Goal: Information Seeking & Learning: Learn about a topic

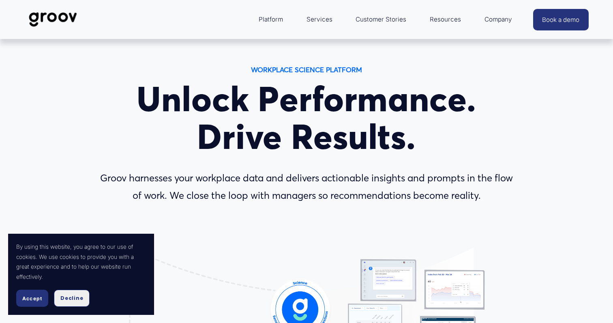
click at [73, 298] on span "Decline" at bounding box center [71, 297] width 23 height 7
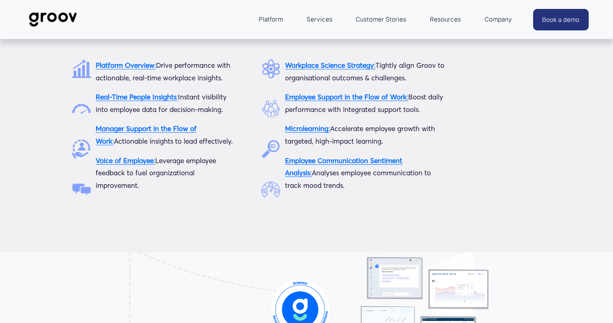
click at [130, 64] on strong "Platform Overview" at bounding box center [125, 65] width 59 height 9
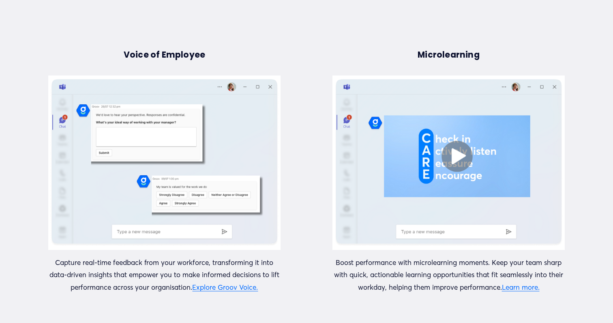
scroll to position [1094, 0]
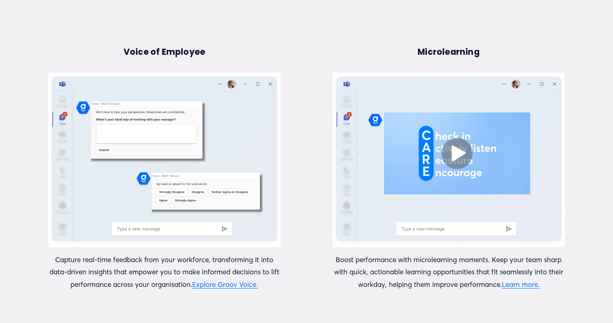
click at [137, 162] on div at bounding box center [164, 160] width 232 height 174
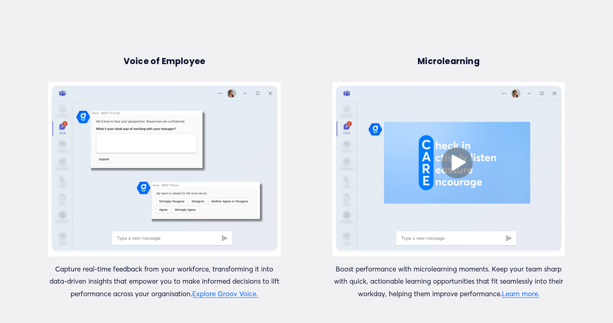
scroll to position [1078, 0]
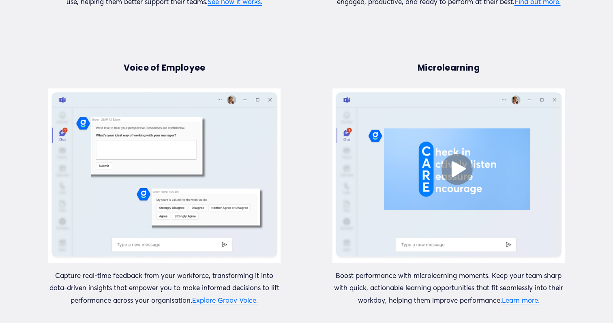
click at [460, 169] on div at bounding box center [448, 175] width 232 height 174
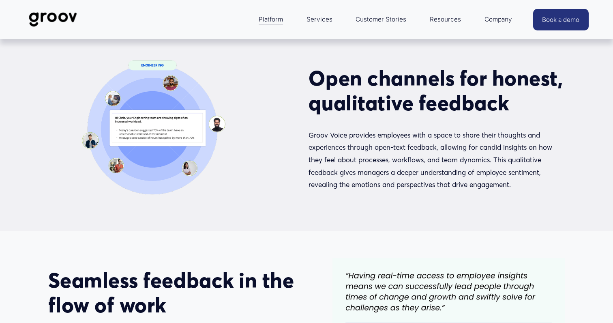
scroll to position [357, 0]
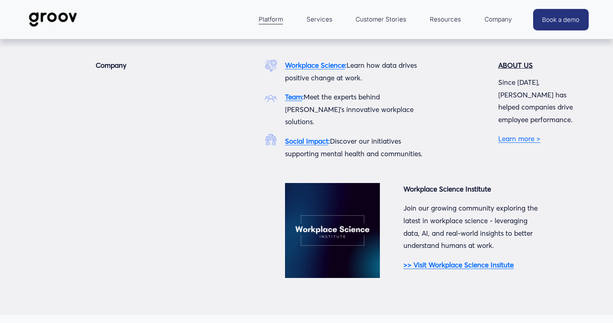
click at [491, 21] on span "Company" at bounding box center [498, 19] width 28 height 11
click at [293, 98] on strong "Team" at bounding box center [293, 96] width 17 height 9
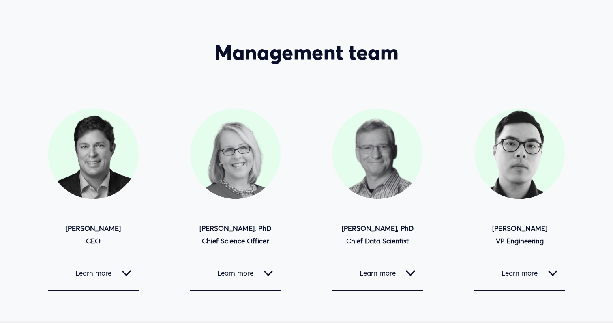
scroll to position [21, 0]
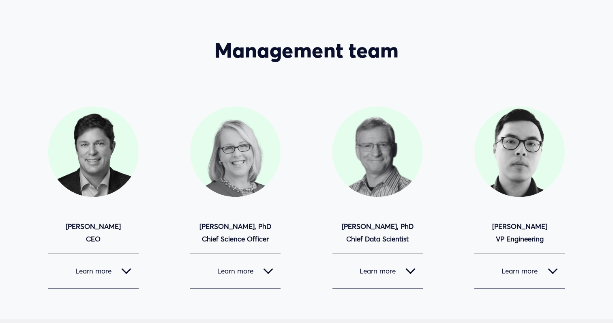
click at [96, 167] on div at bounding box center [93, 151] width 90 height 90
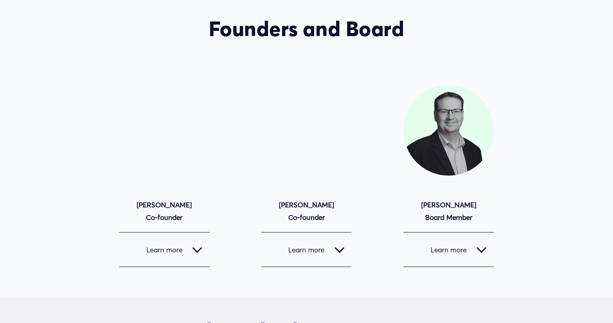
scroll to position [679, 0]
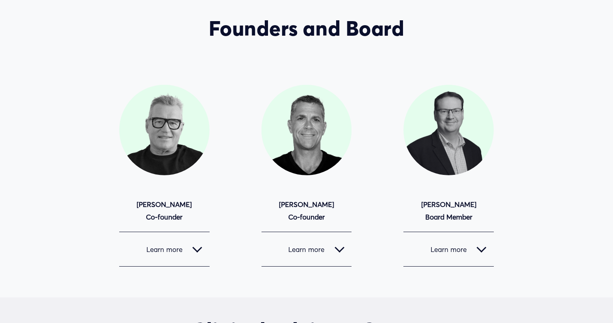
click at [322, 255] on button "Learn more" at bounding box center [306, 249] width 90 height 34
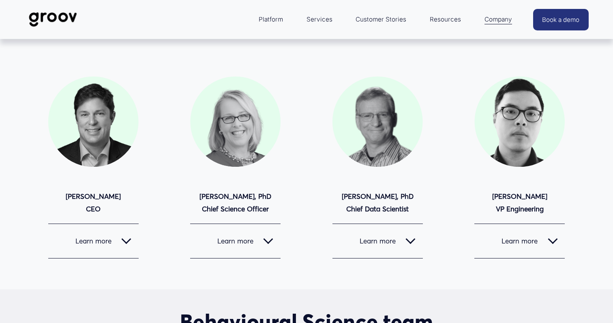
scroll to position [0, 0]
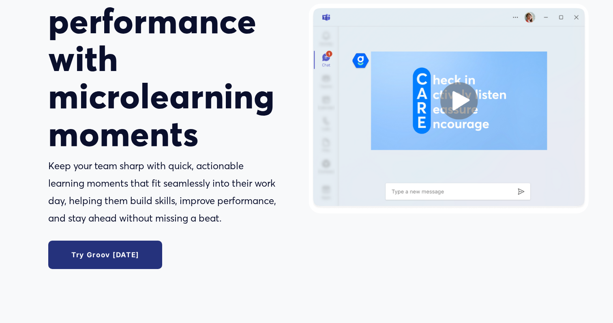
scroll to position [113, 0]
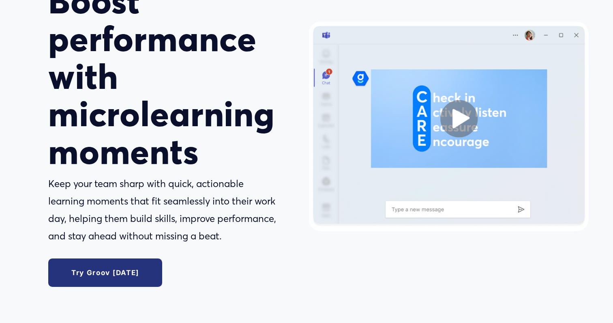
click at [451, 130] on div at bounding box center [448, 126] width 280 height 210
click at [454, 120] on div at bounding box center [448, 126] width 280 height 210
click at [459, 116] on div at bounding box center [448, 126] width 280 height 210
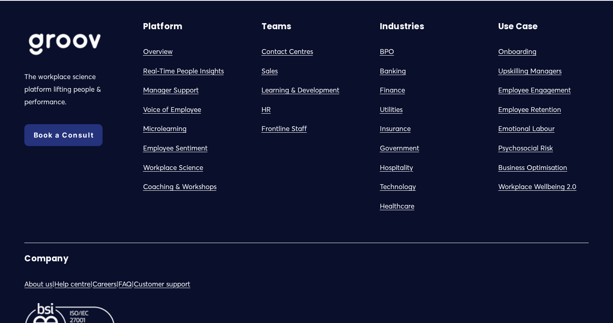
scroll to position [2347, 0]
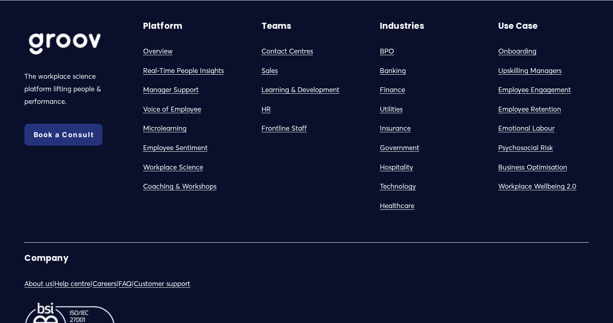
click at [283, 122] on link "Frontline Staff" at bounding box center [283, 128] width 45 height 13
